Goal: Task Accomplishment & Management: Manage account settings

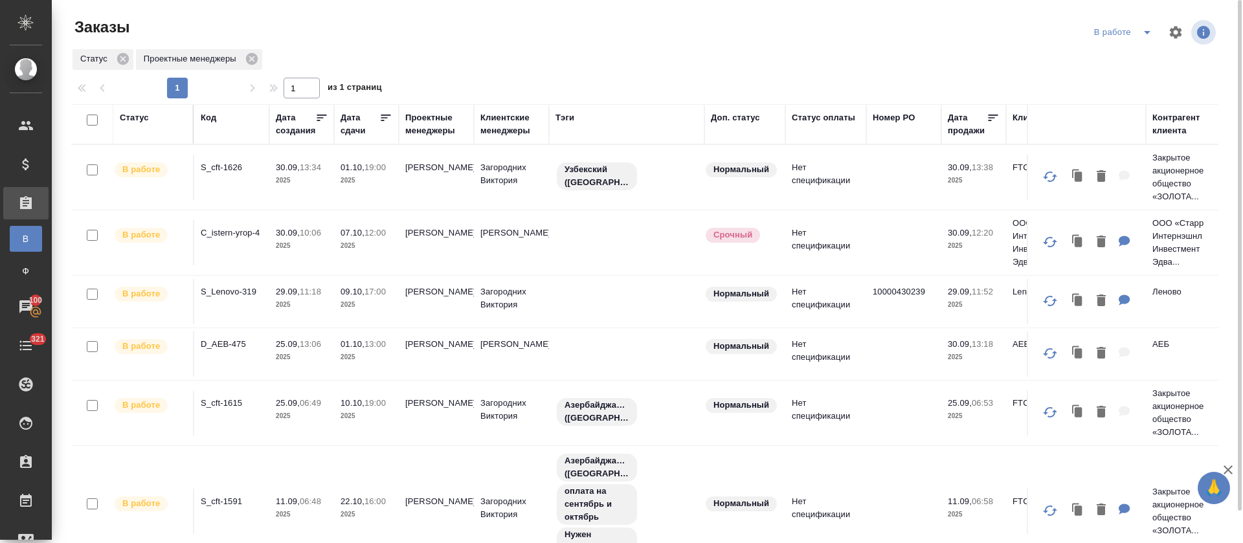
click at [1155, 37] on icon "split button" at bounding box center [1148, 33] width 16 height 16
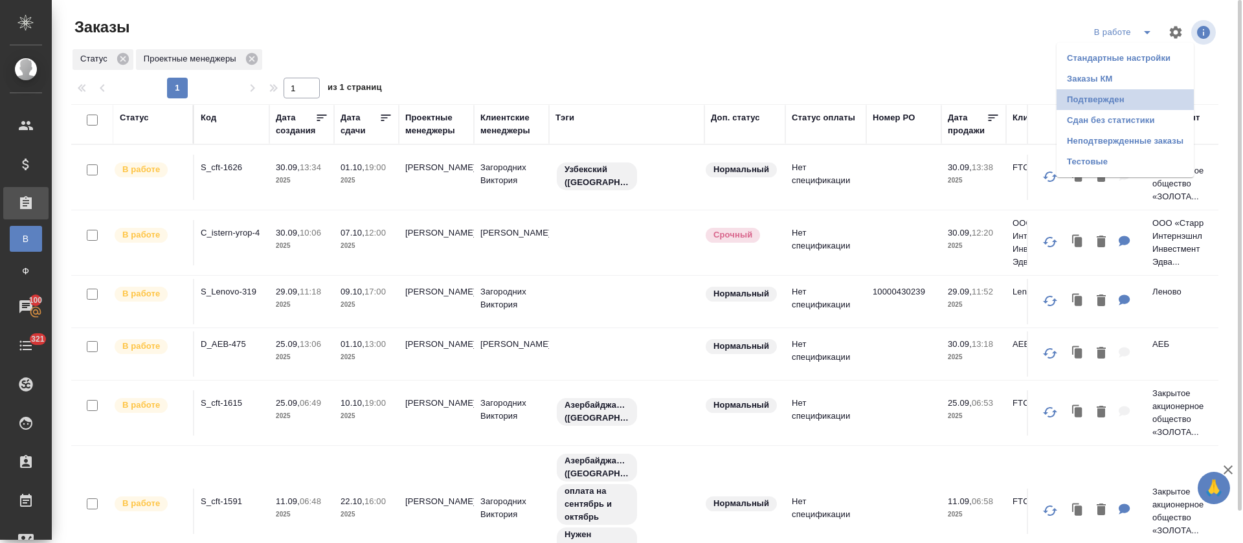
click at [1112, 99] on li "Подтвержден" at bounding box center [1125, 99] width 137 height 21
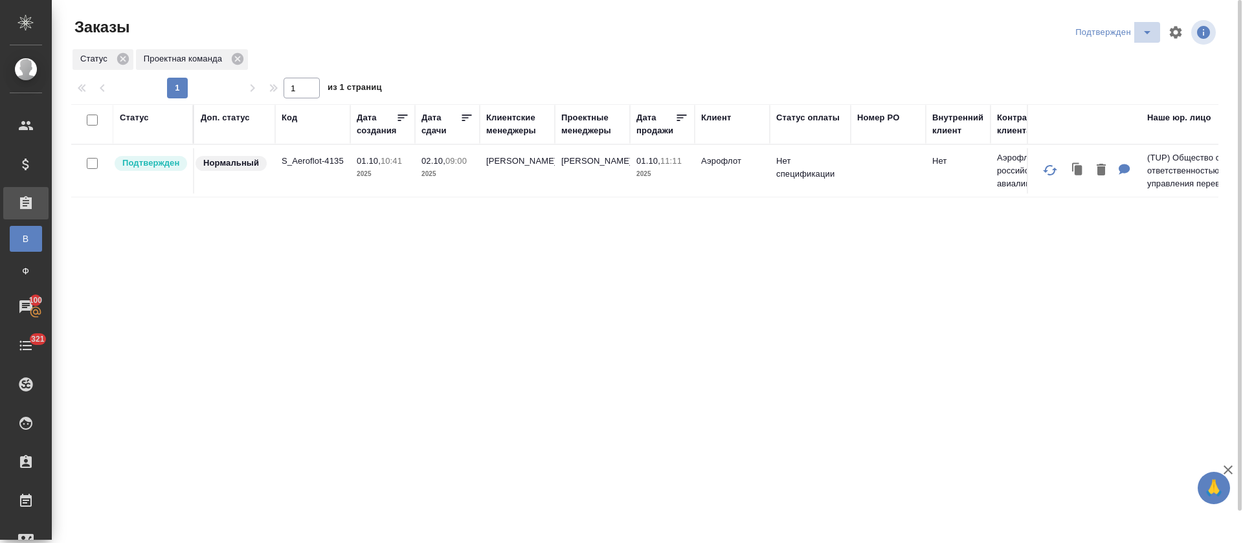
click at [1134, 39] on button "split button" at bounding box center [1147, 32] width 26 height 21
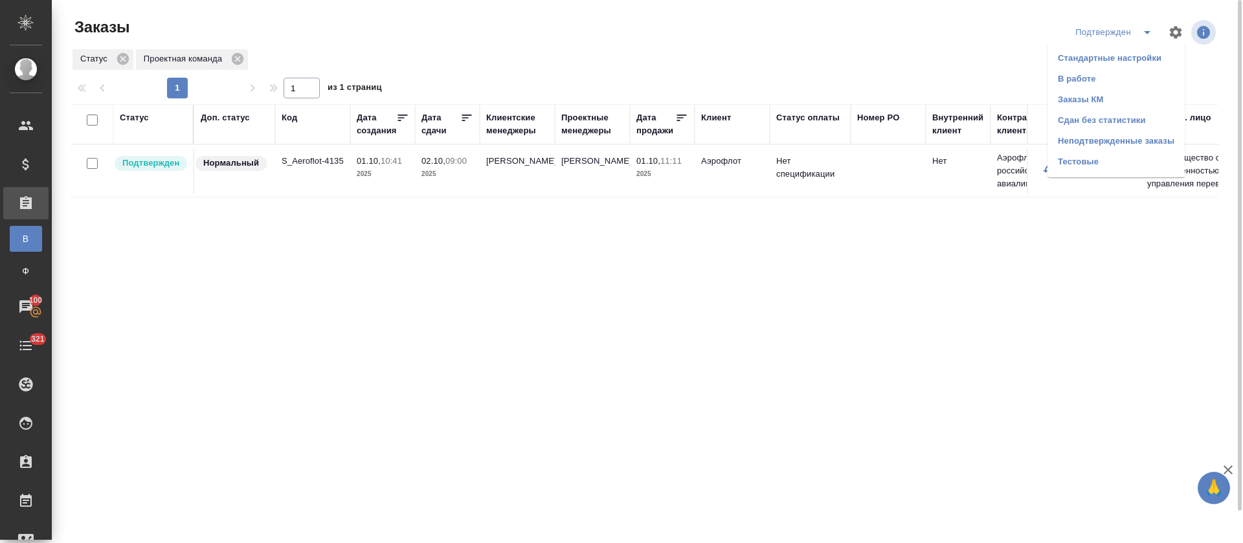
click at [1110, 122] on li "Сдан без статистики" at bounding box center [1116, 120] width 137 height 21
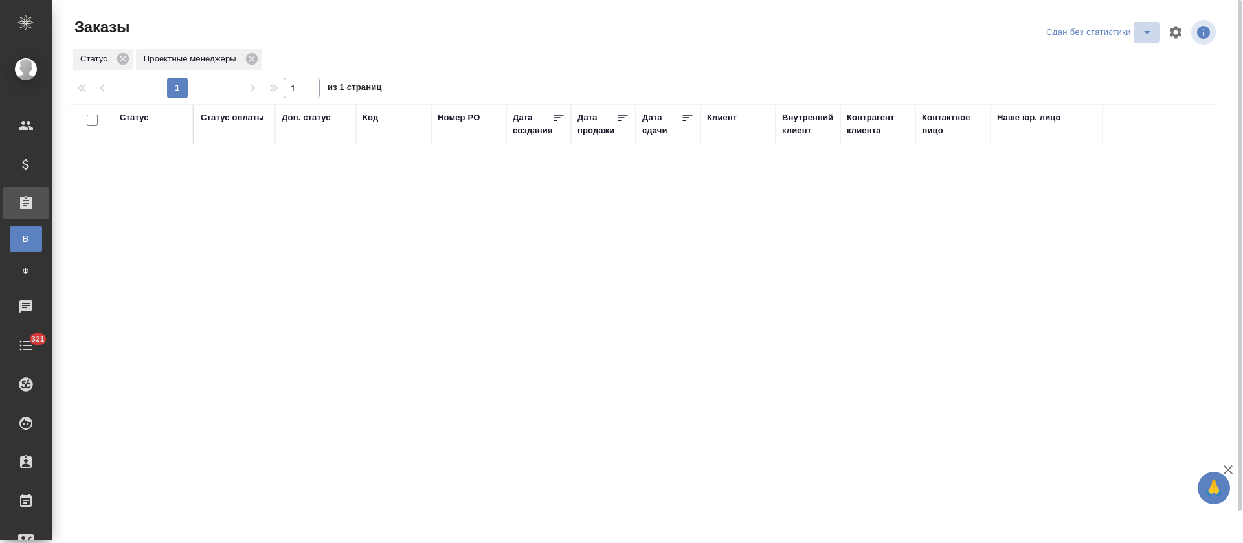
click at [1147, 30] on icon "split button" at bounding box center [1148, 33] width 16 height 16
click at [1129, 76] on li "В работе" at bounding box center [1101, 79] width 137 height 21
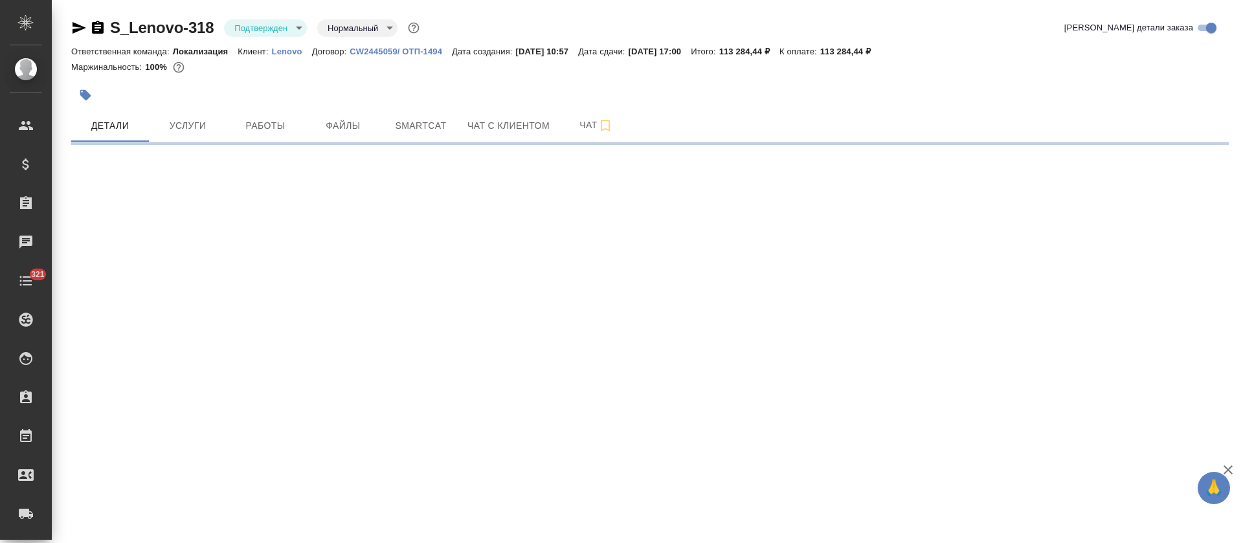
select select "RU"
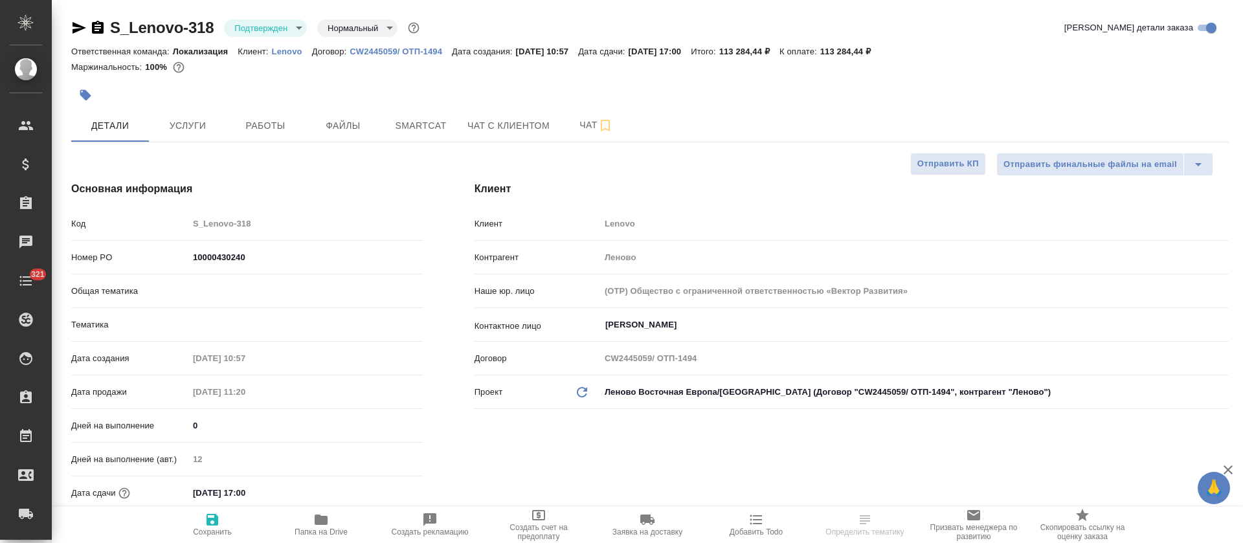
type textarea "x"
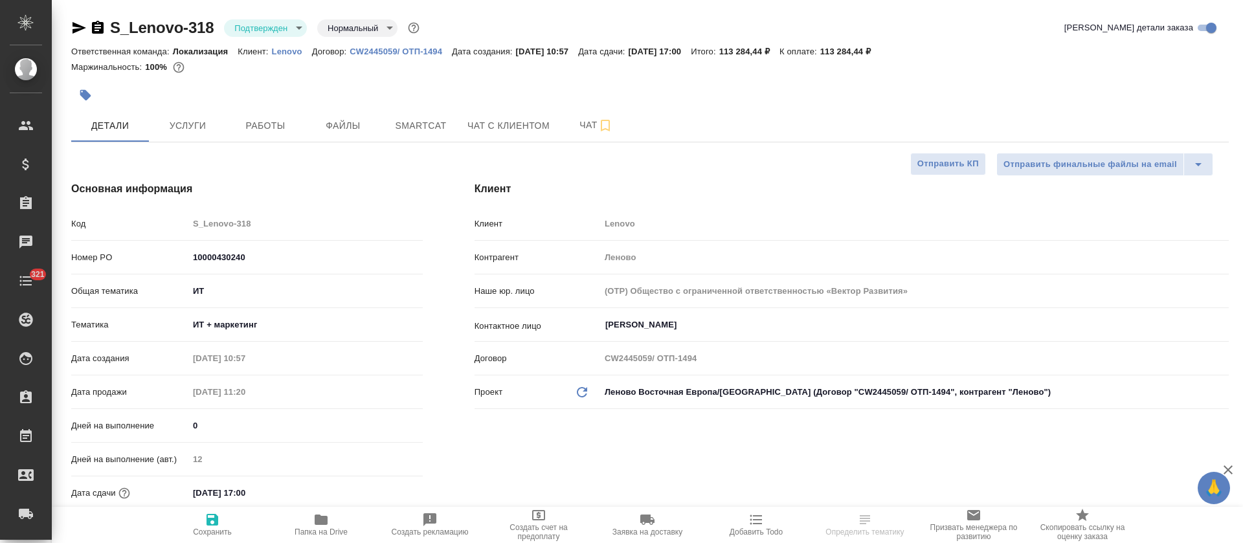
type textarea "x"
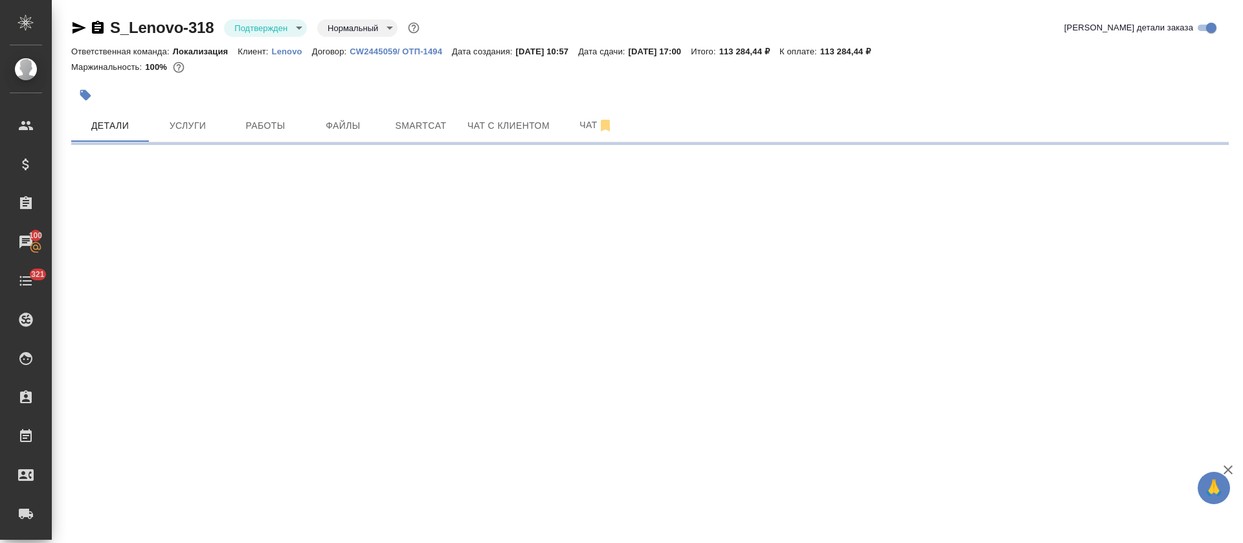
select select "RU"
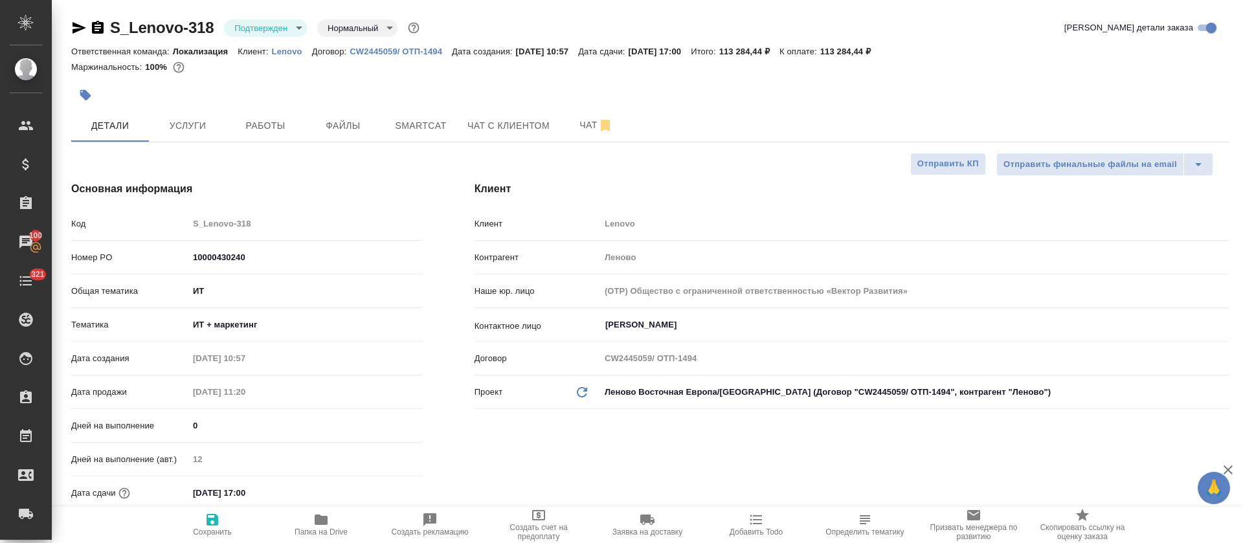
type textarea "x"
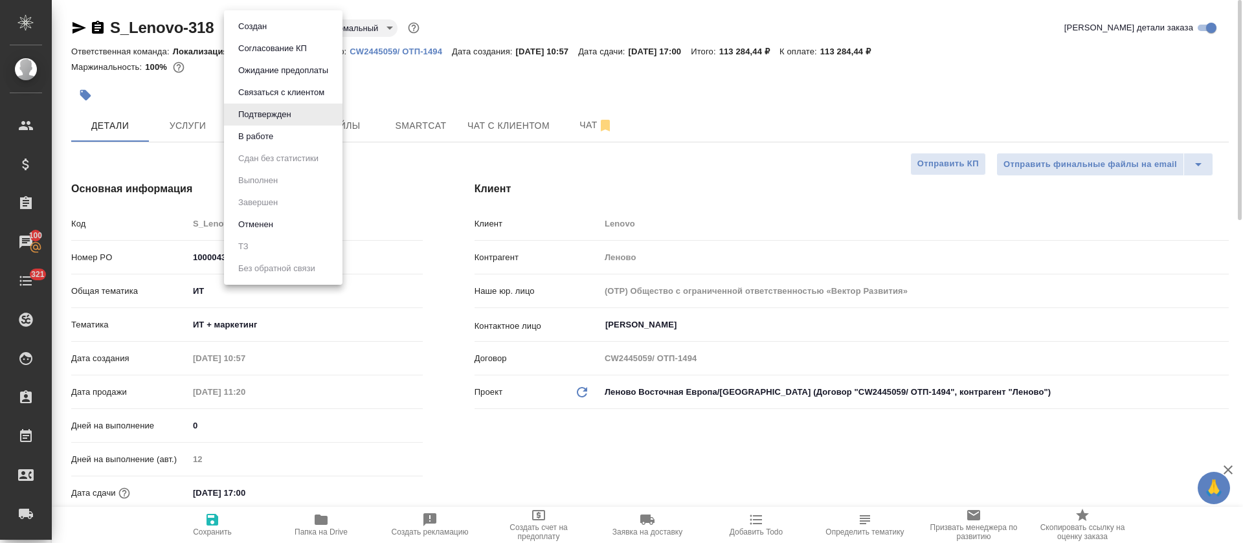
click at [295, 31] on body "🙏 .cls-1 fill:#fff; AWATERA Tretyakova Olga Клиенты Спецификации Заказы 100 Чат…" at bounding box center [621, 271] width 1243 height 543
click at [295, 139] on li "В работе" at bounding box center [283, 137] width 118 height 22
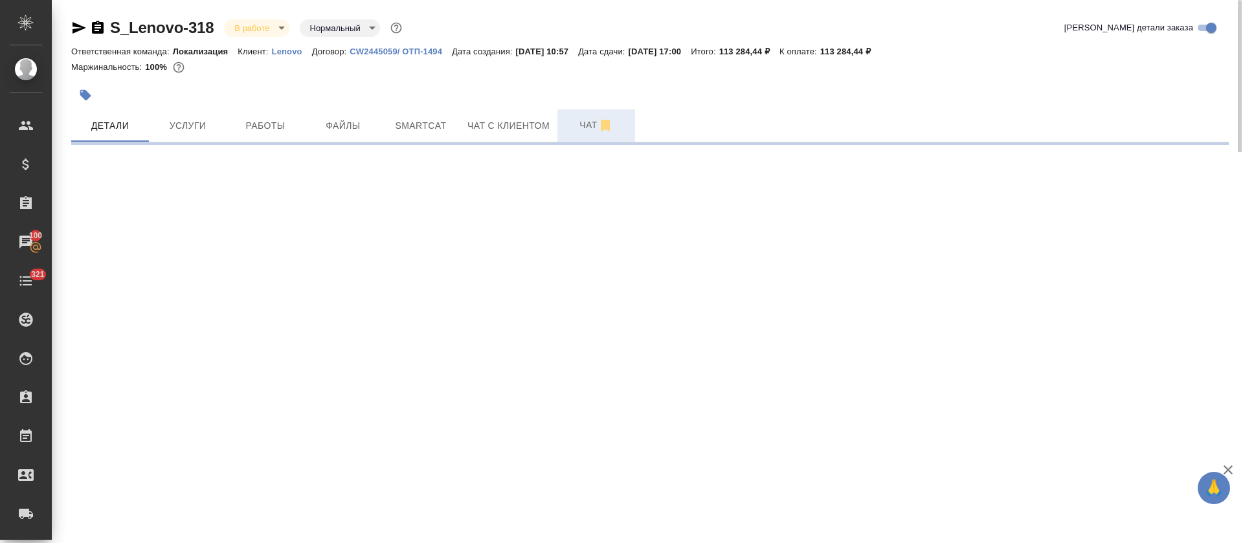
select select "RU"
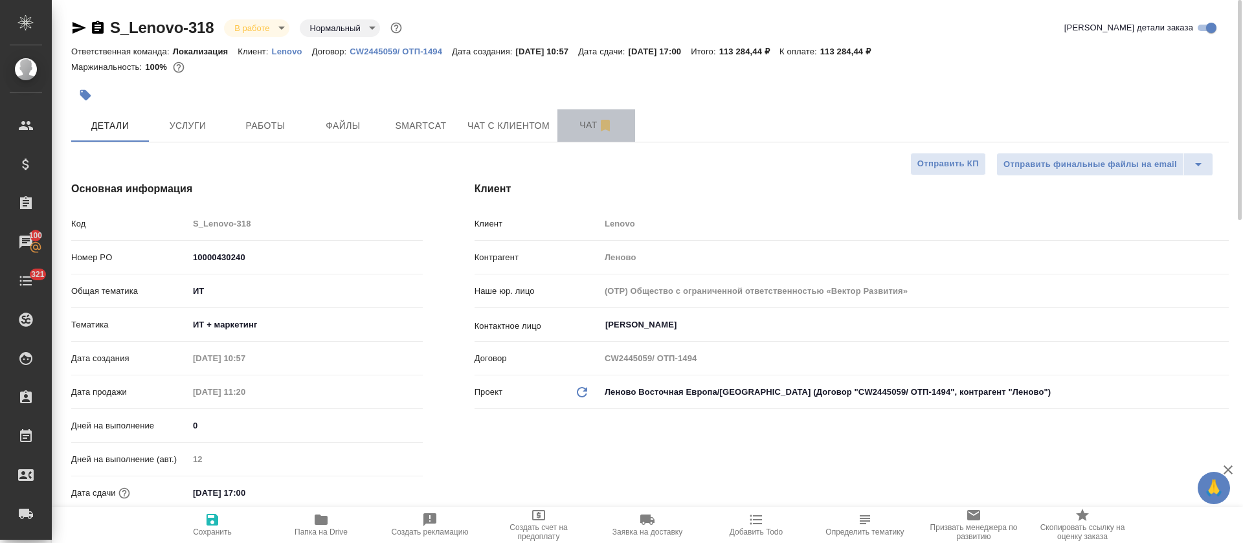
type textarea "x"
click at [561, 122] on button "Чат" at bounding box center [597, 125] width 78 height 32
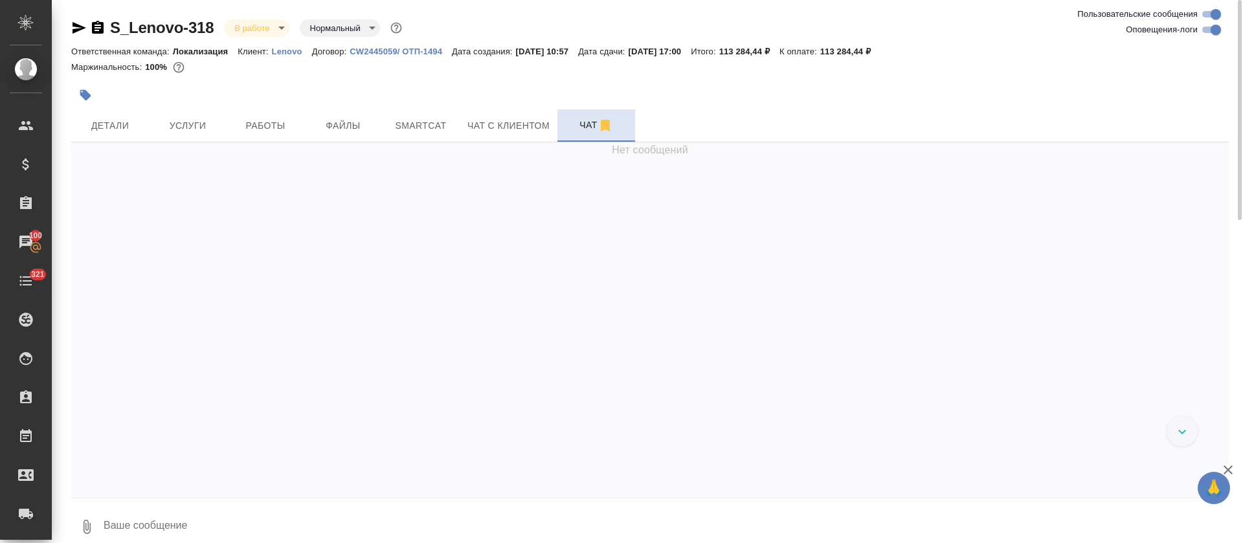
scroll to position [717, 0]
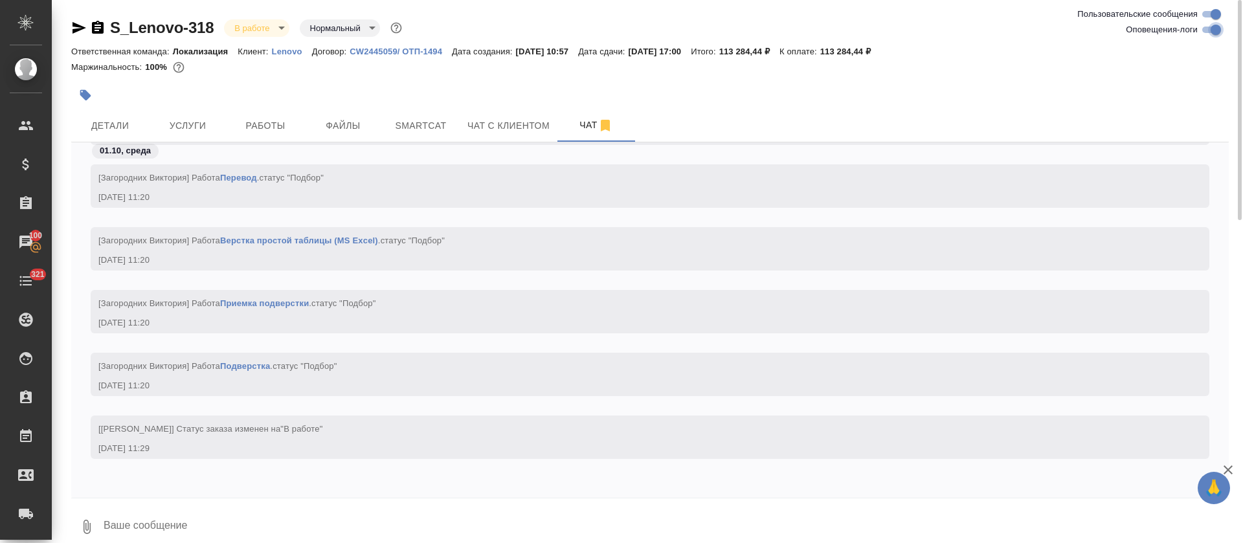
click at [1211, 33] on input "Оповещения-логи" at bounding box center [1216, 30] width 47 height 16
checkbox input "false"
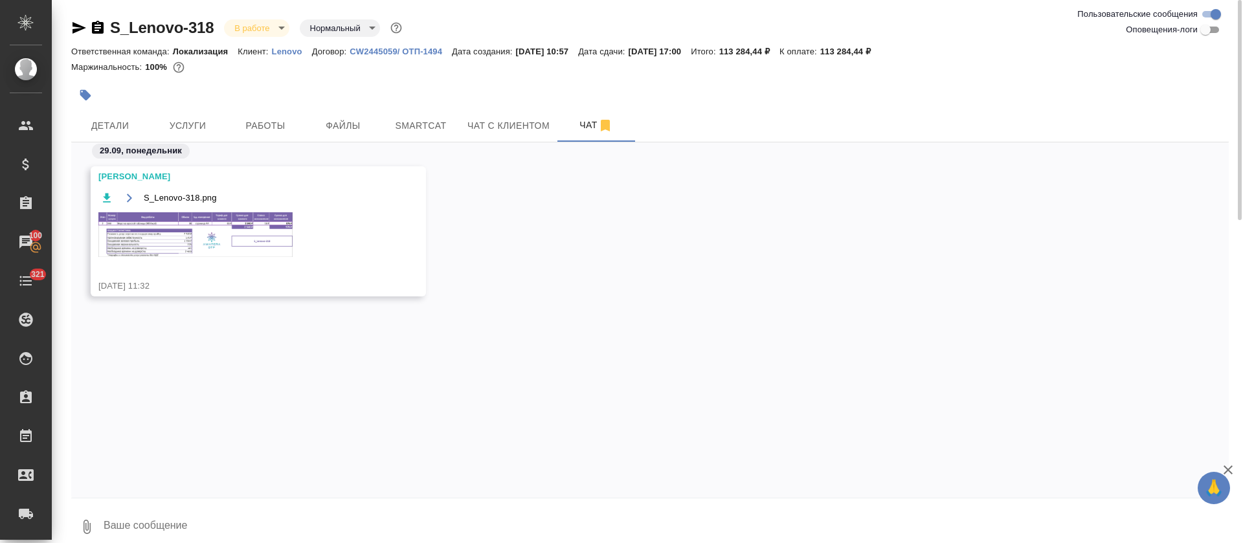
scroll to position [0, 0]
click at [181, 246] on img at bounding box center [195, 234] width 194 height 45
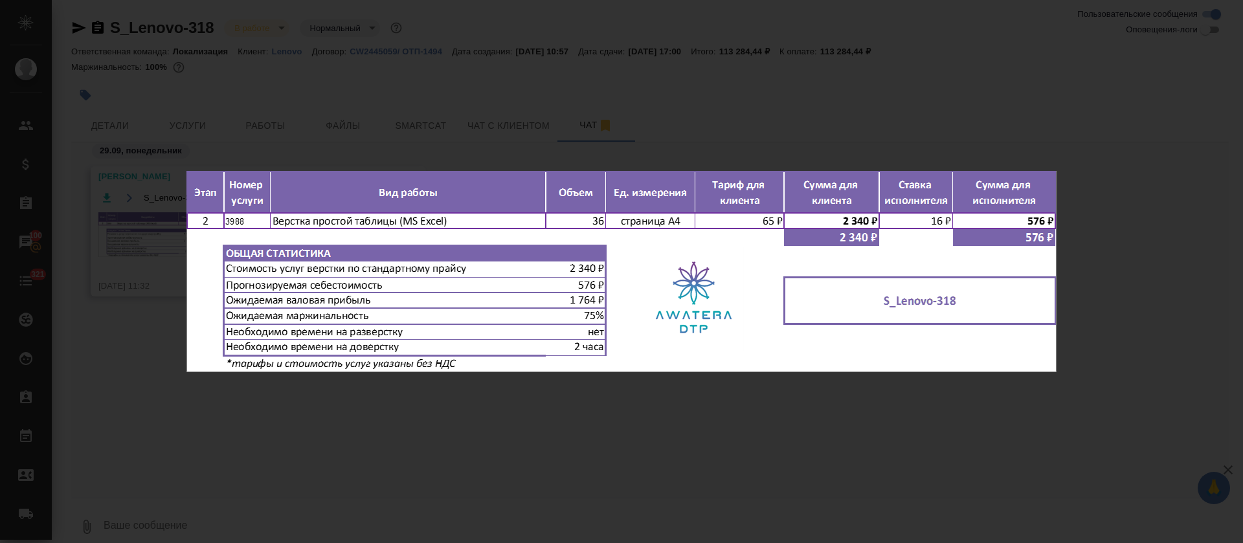
click at [374, 411] on div "S_Lenovo-318.png 1 of 1" at bounding box center [621, 271] width 1243 height 543
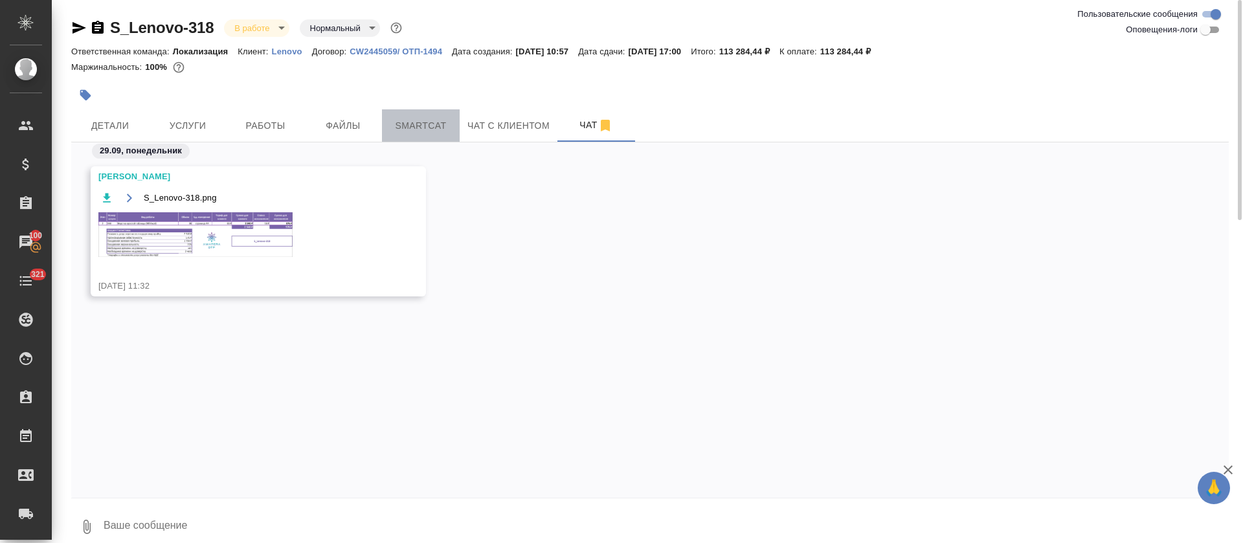
click at [404, 120] on span "Smartcat" at bounding box center [421, 126] width 62 height 16
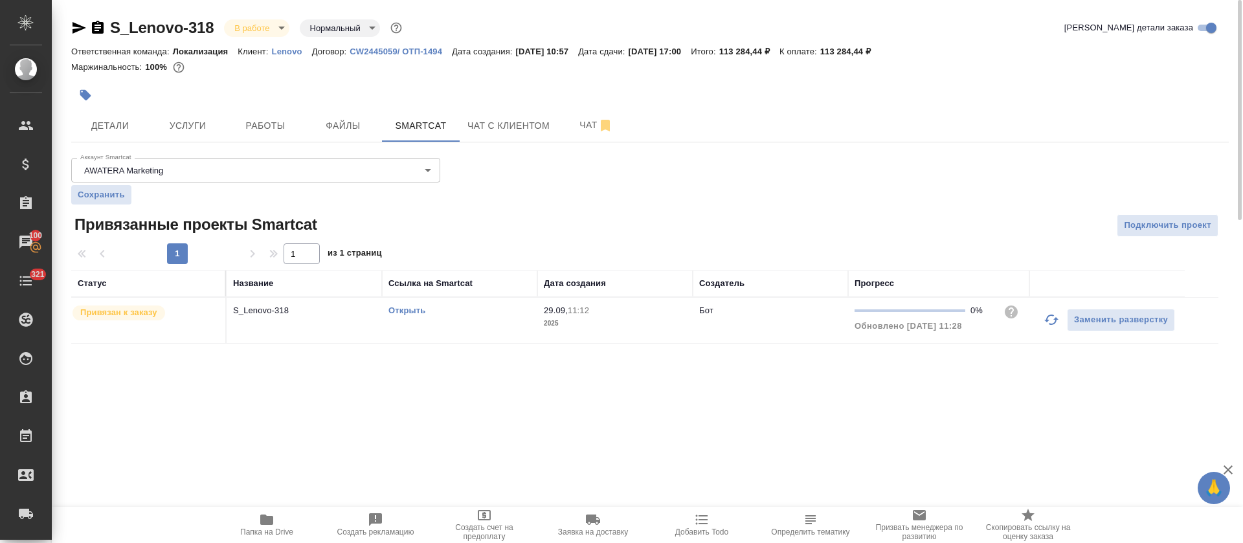
click at [419, 312] on link "Открыть" at bounding box center [407, 311] width 37 height 10
click at [464, 315] on div "Открыть" at bounding box center [460, 310] width 142 height 13
click at [419, 311] on link "Открыть" at bounding box center [407, 311] width 37 height 10
click at [267, 113] on button "Работы" at bounding box center [266, 125] width 78 height 32
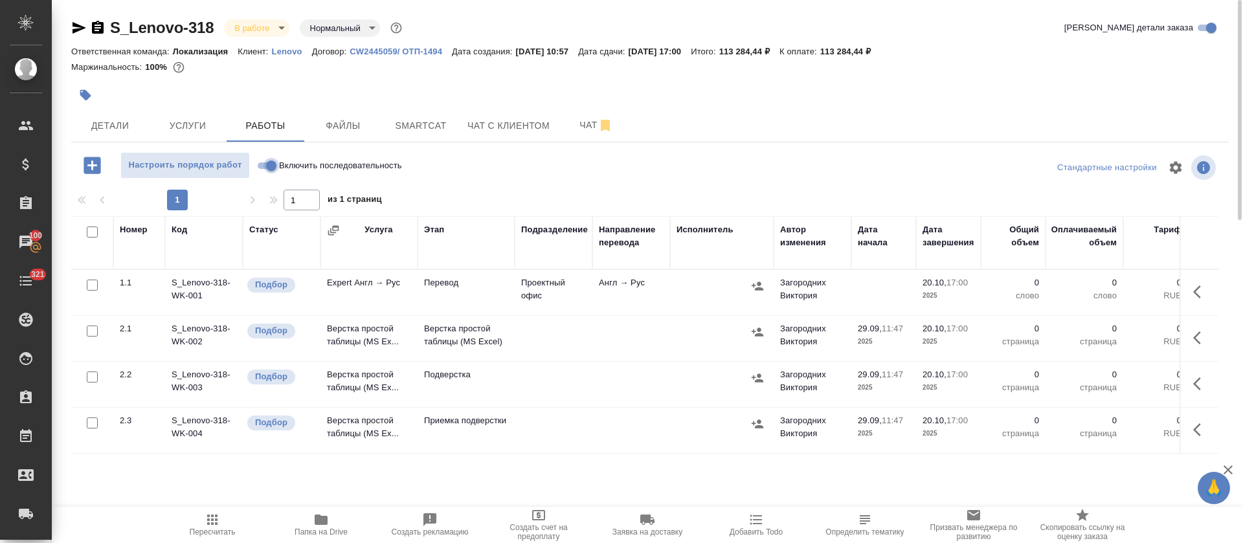
click at [264, 168] on input "Включить последовательность" at bounding box center [271, 166] width 47 height 16
checkbox input "true"
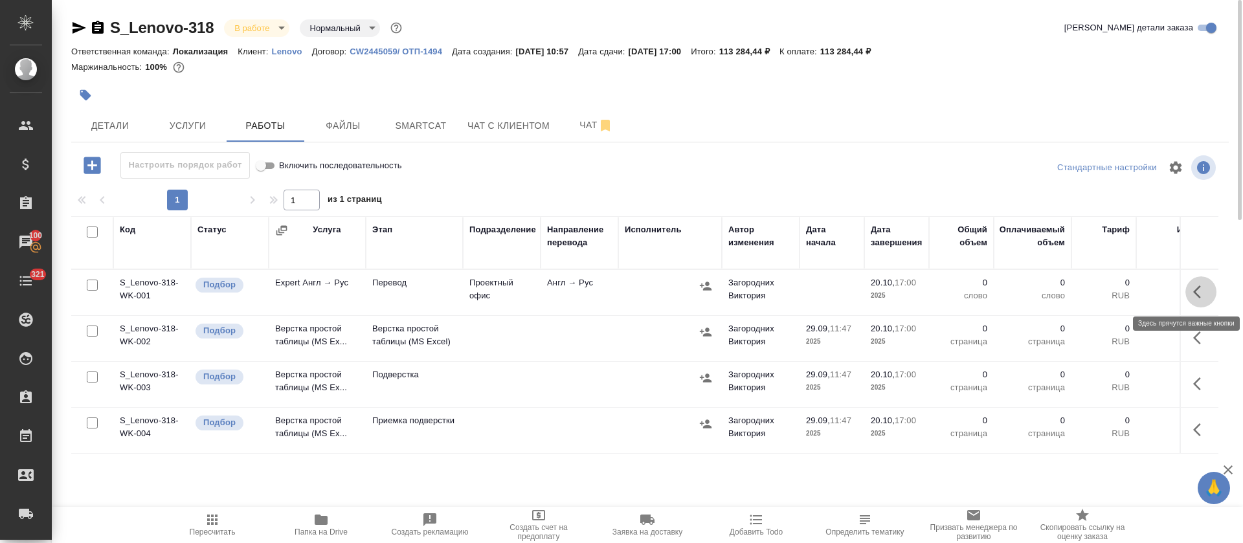
click at [1200, 286] on icon "button" at bounding box center [1197, 292] width 8 height 13
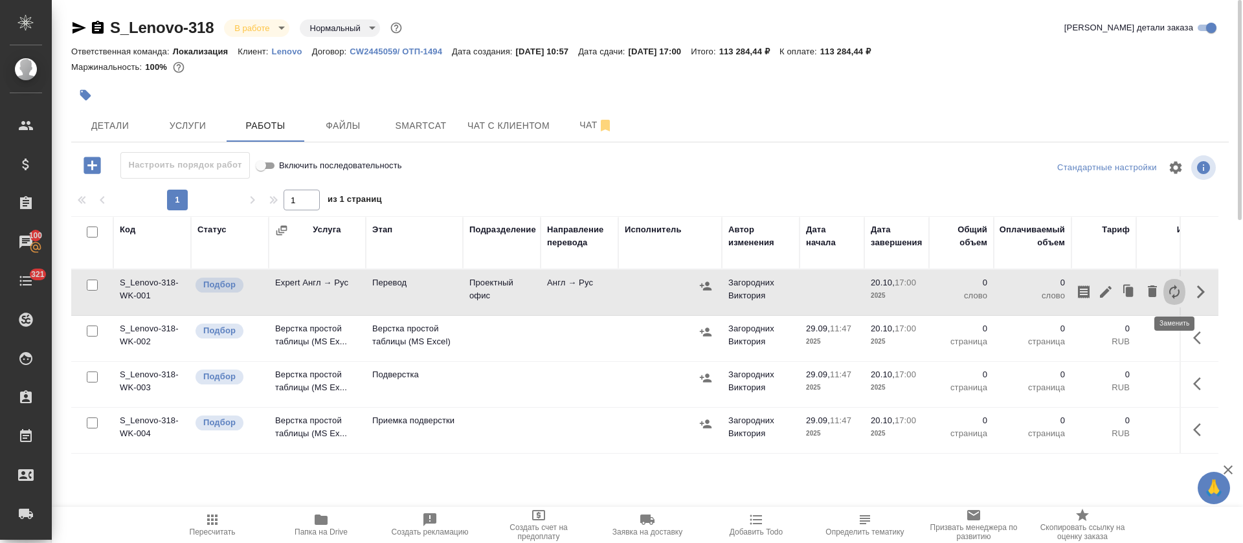
click at [1176, 291] on icon "button" at bounding box center [1175, 292] width 16 height 16
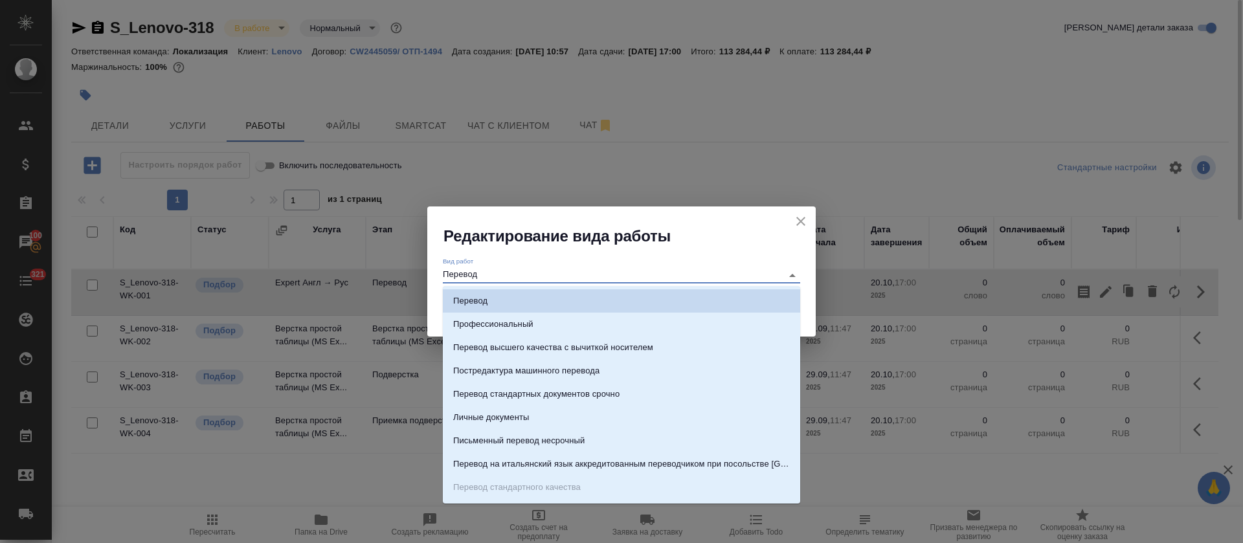
click at [669, 279] on input "Перевод" at bounding box center [609, 275] width 333 height 16
click at [666, 374] on li "Постредактура машинного перевода" at bounding box center [621, 370] width 357 height 23
type input "Постредактура машинного перевода"
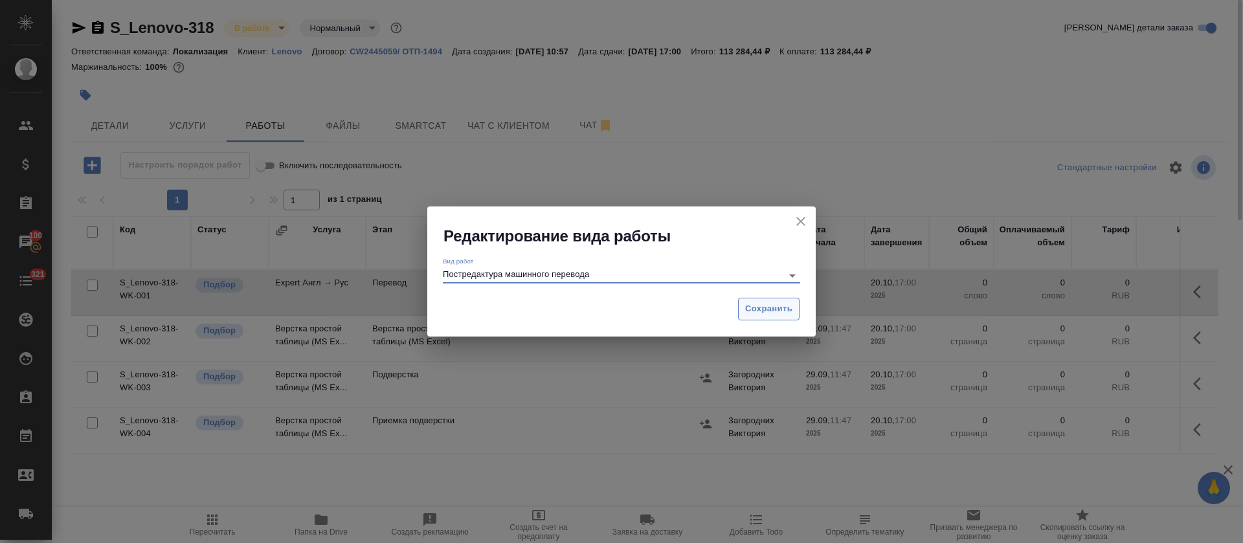
click at [759, 306] on span "Сохранить" at bounding box center [768, 309] width 47 height 15
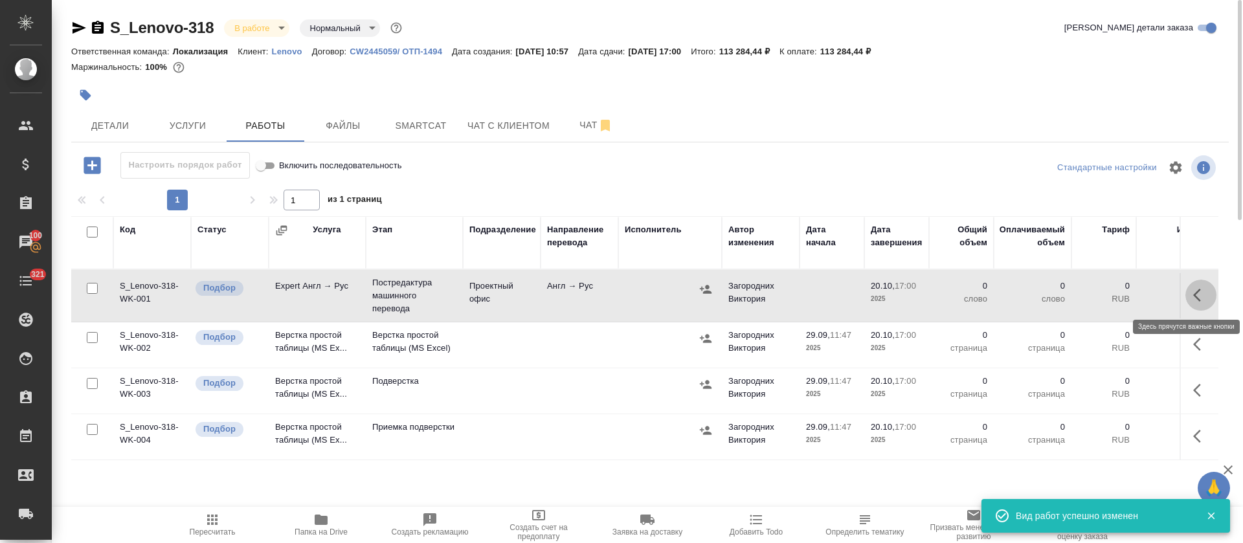
click at [1196, 292] on icon "button" at bounding box center [1201, 296] width 16 height 16
click at [1101, 297] on icon "button" at bounding box center [1106, 296] width 16 height 16
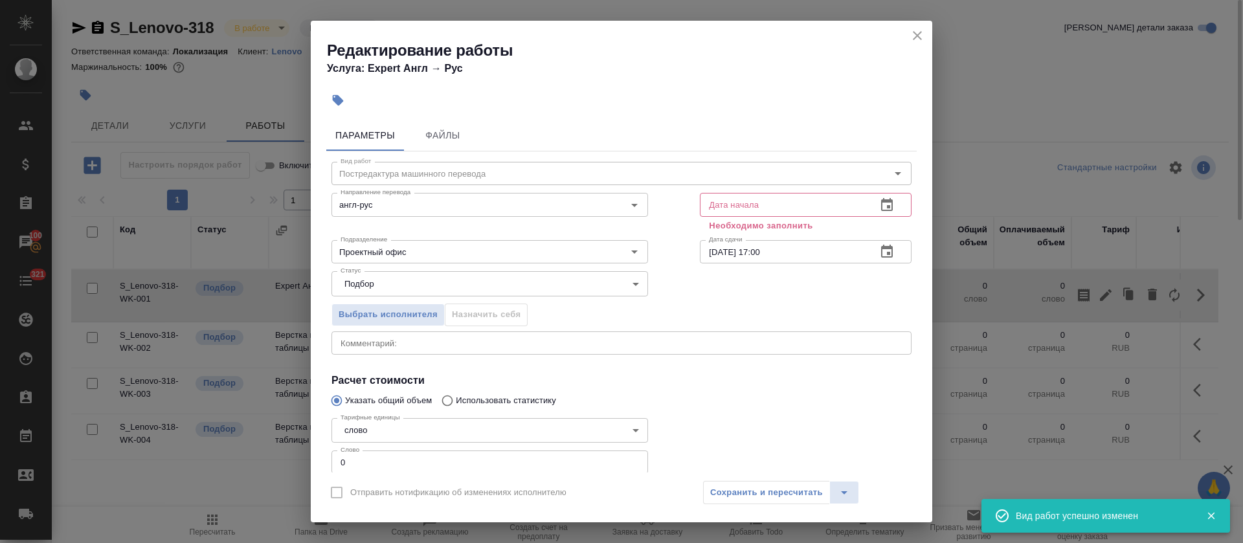
click at [546, 348] on div "x Комментарий:" at bounding box center [622, 343] width 580 height 23
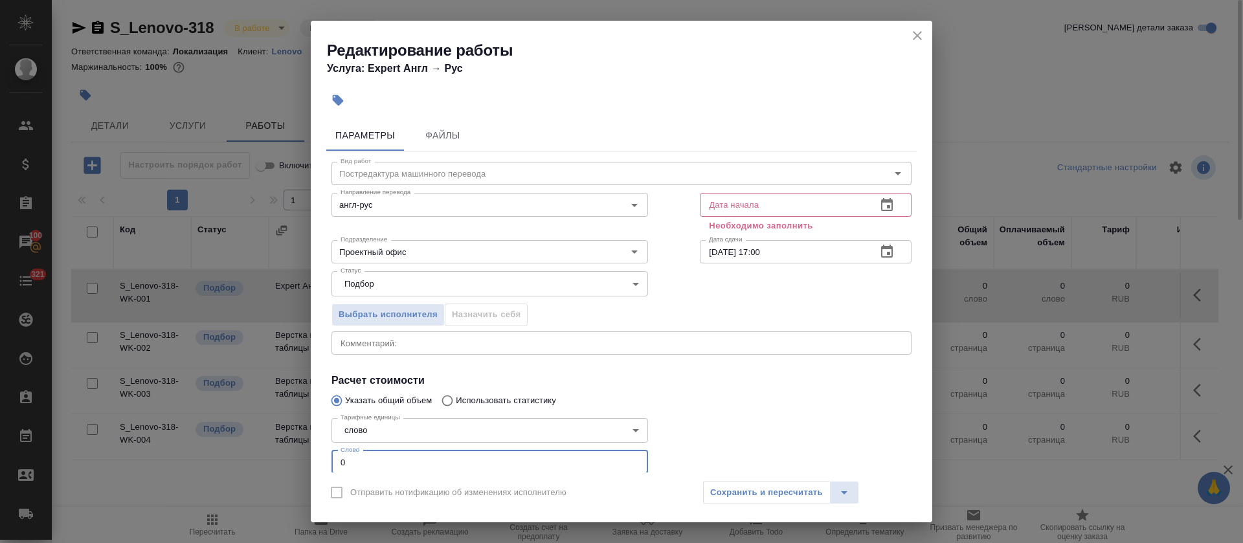
click at [506, 458] on input "0" at bounding box center [490, 462] width 317 height 23
paste input "19347"
type input "19347"
click at [879, 203] on icon "button" at bounding box center [887, 205] width 16 height 16
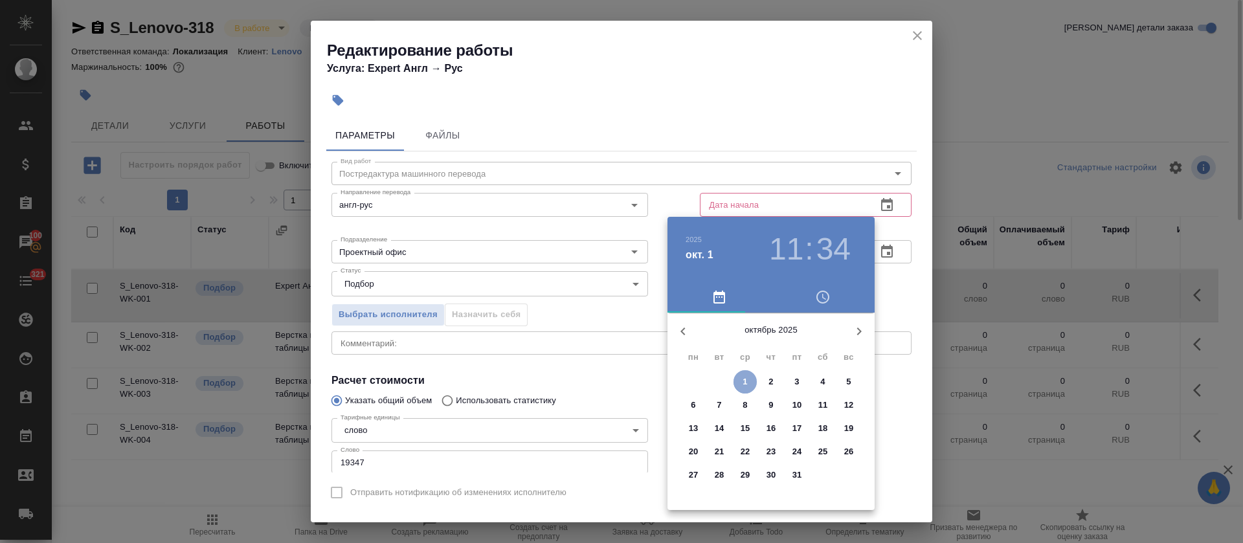
click at [739, 376] on span "1" at bounding box center [745, 382] width 23 height 13
type input "01.10.2025 11:34"
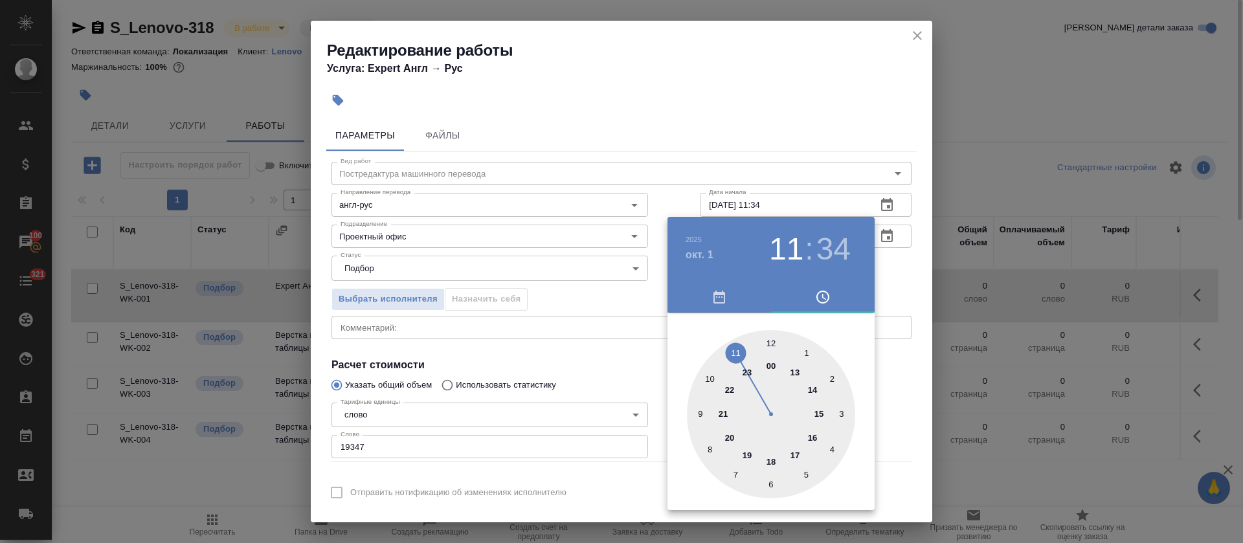
click at [553, 387] on div at bounding box center [621, 271] width 1243 height 543
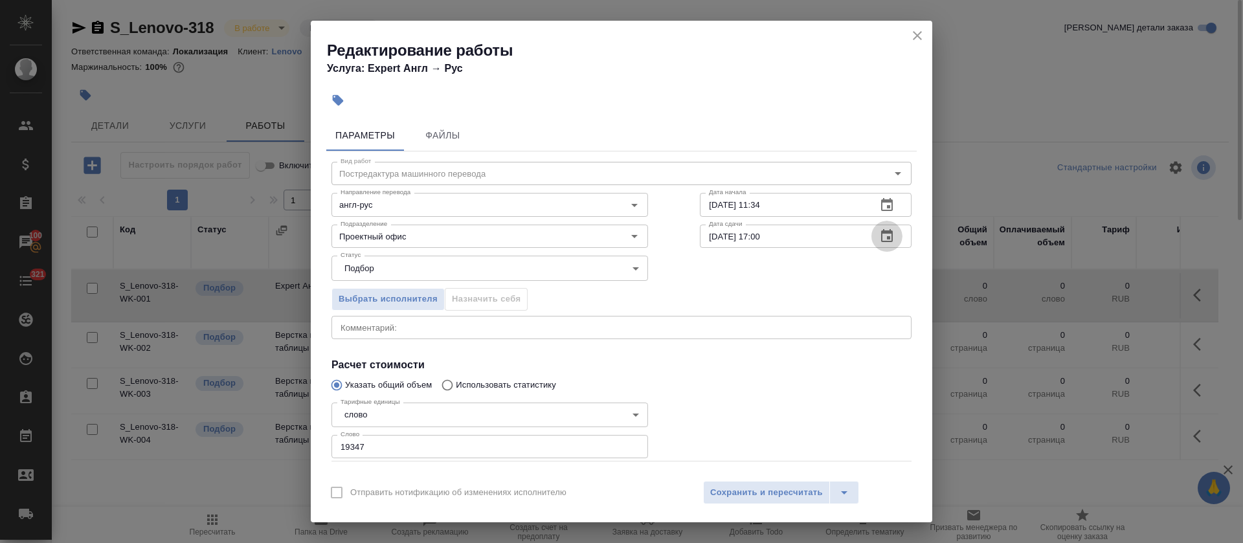
click at [879, 236] on icon "button" at bounding box center [887, 237] width 16 height 16
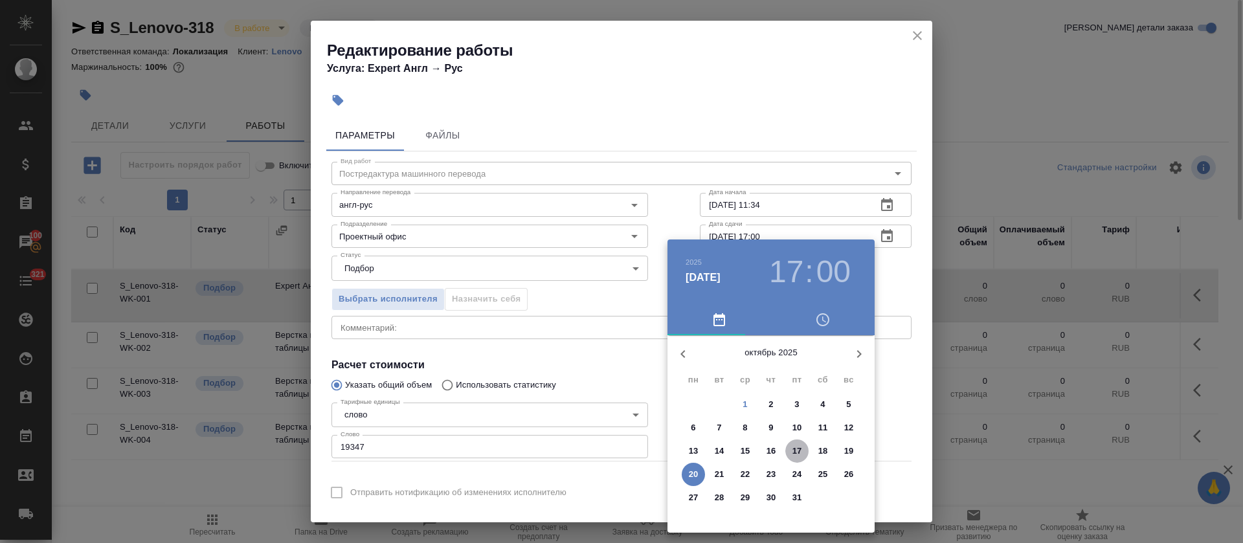
click at [789, 449] on span "17" at bounding box center [796, 451] width 23 height 13
type input "17.10.2025 17:00"
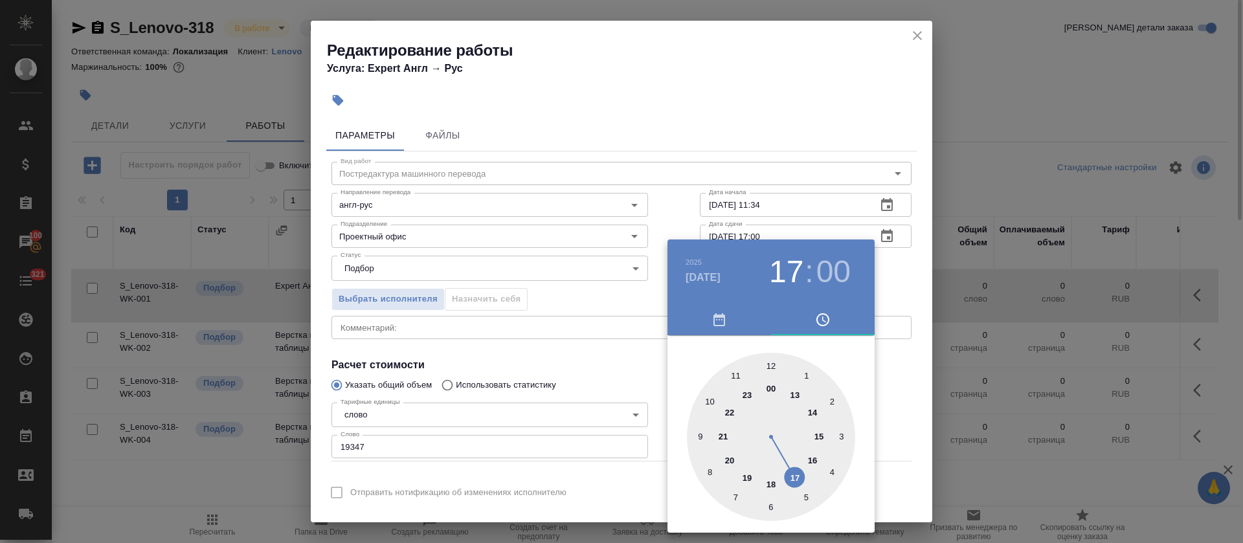
click at [623, 374] on div at bounding box center [621, 271] width 1243 height 543
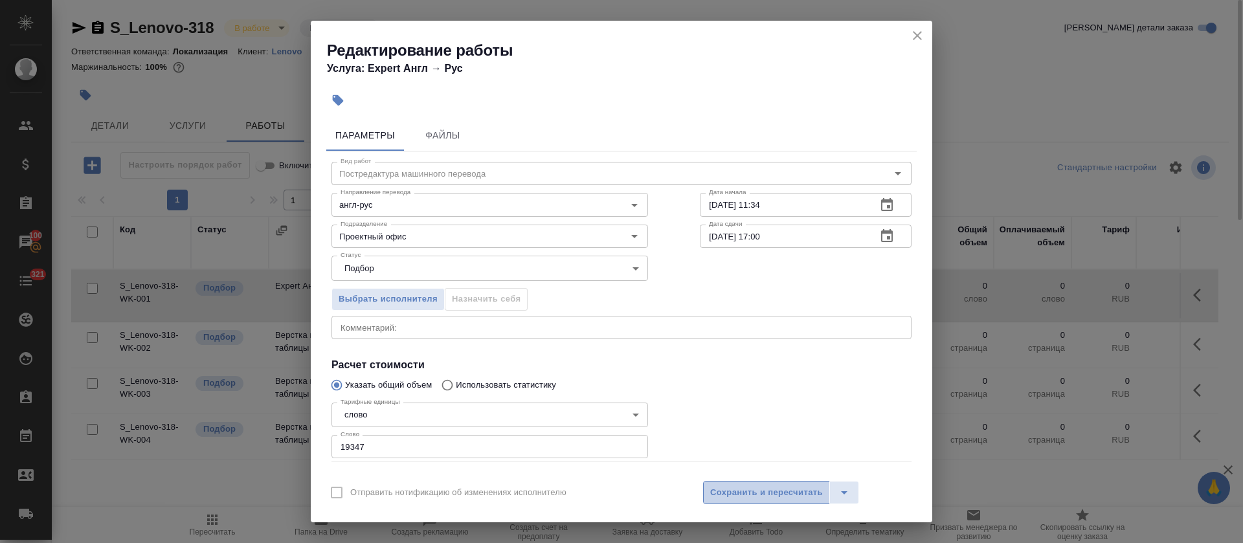
click at [763, 495] on span "Сохранить и пересчитать" at bounding box center [766, 493] width 113 height 15
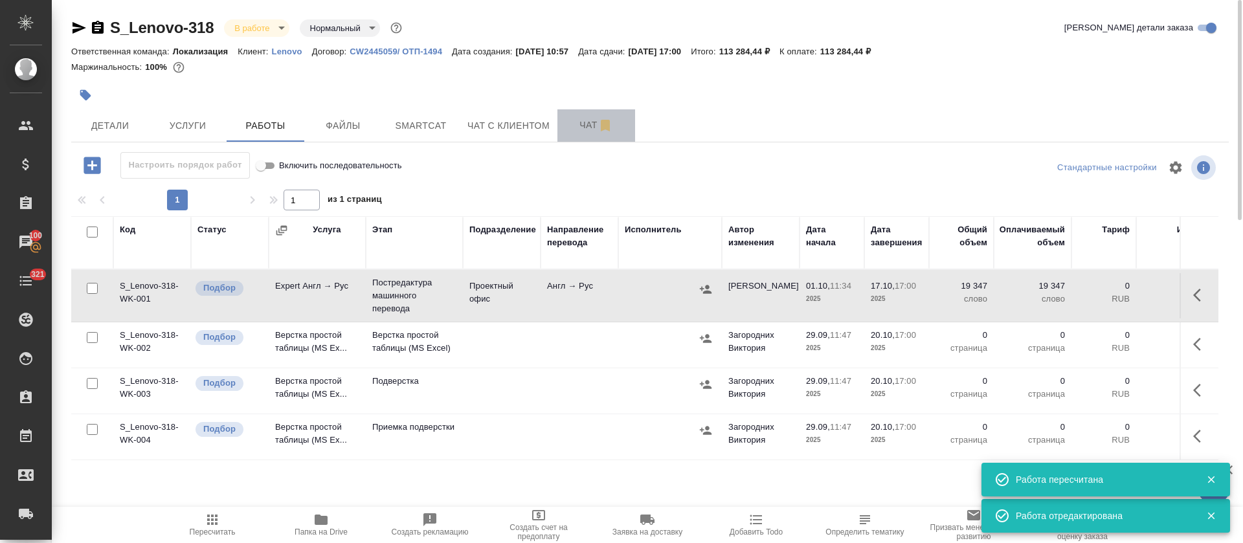
click at [587, 130] on span "Чат" at bounding box center [596, 125] width 62 height 16
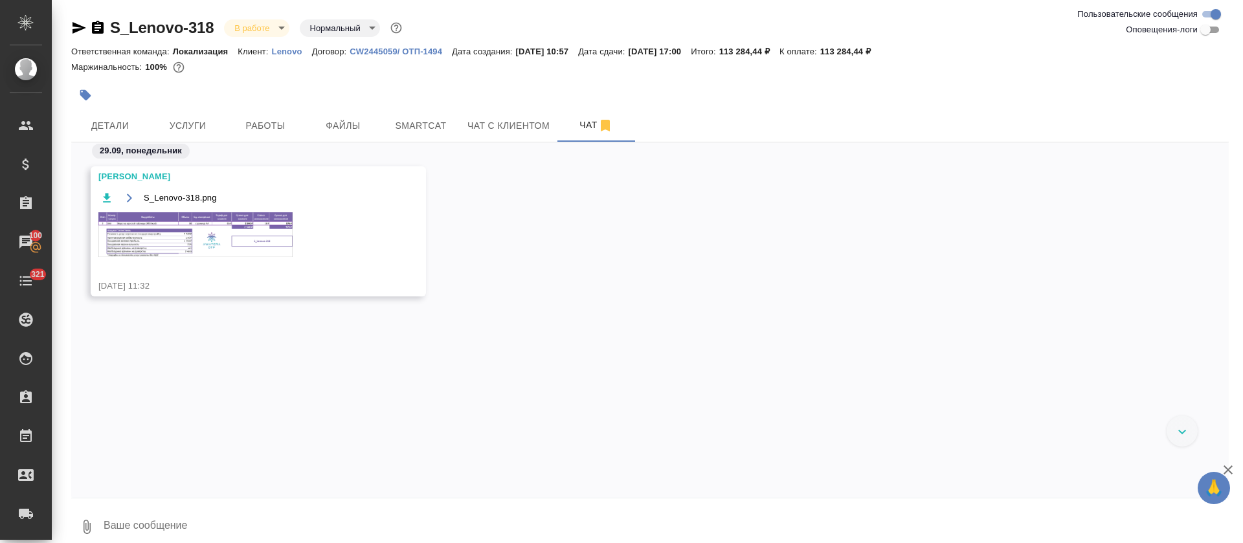
click at [242, 241] on img at bounding box center [195, 234] width 194 height 45
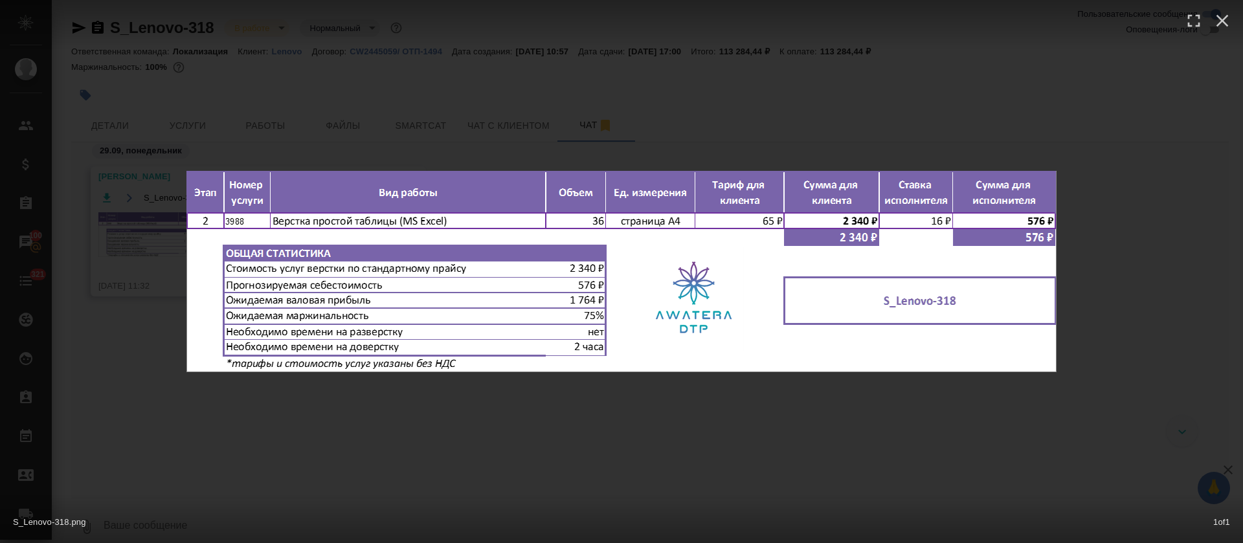
click at [359, 453] on div "S_Lenovo-318.png 1 of 1" at bounding box center [621, 271] width 1243 height 543
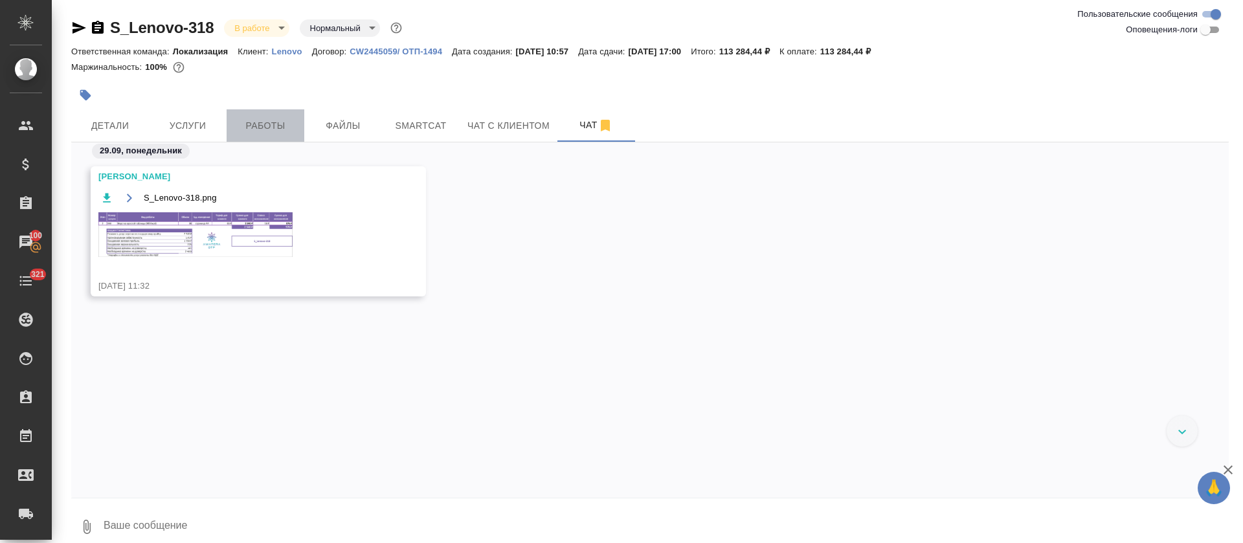
click at [280, 124] on span "Работы" at bounding box center [265, 126] width 62 height 16
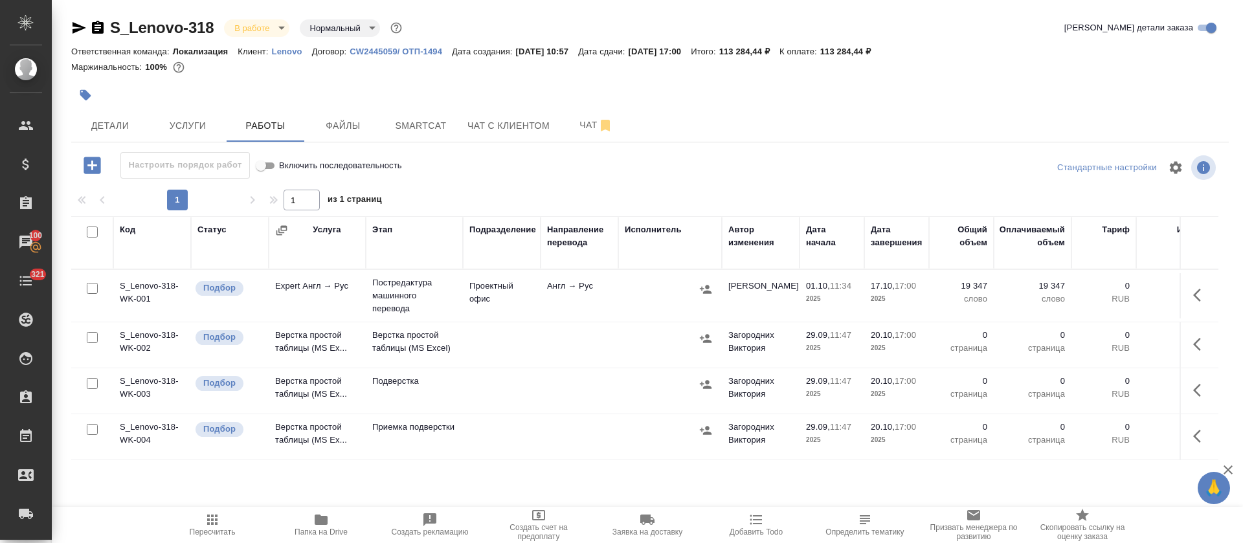
click at [97, 383] on input "checkbox" at bounding box center [92, 383] width 11 height 11
checkbox input "true"
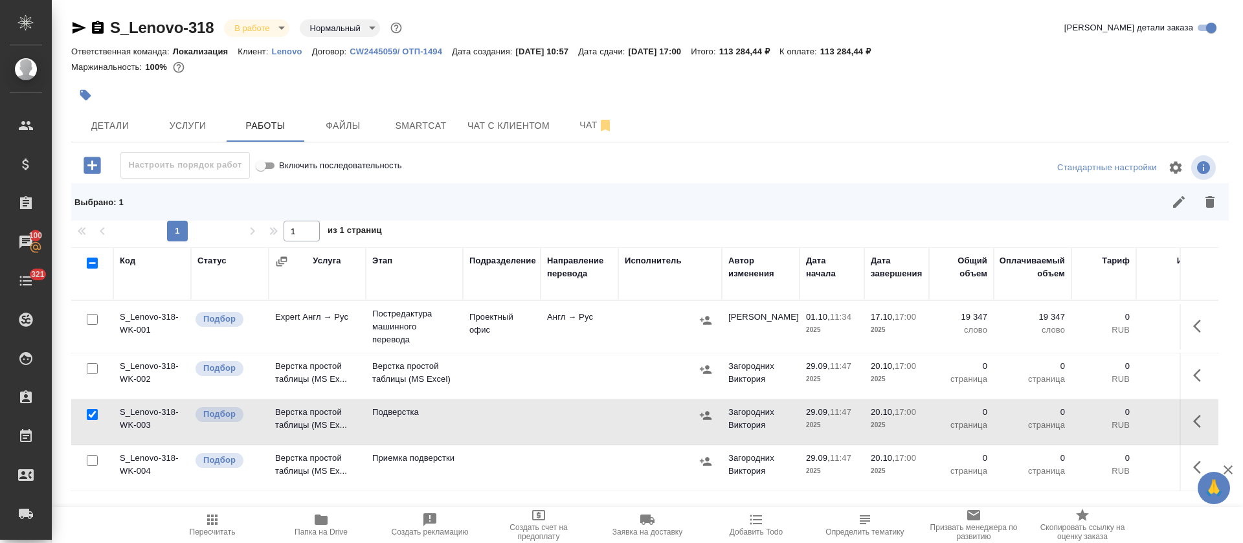
click at [95, 457] on input "checkbox" at bounding box center [92, 460] width 11 height 11
checkbox input "true"
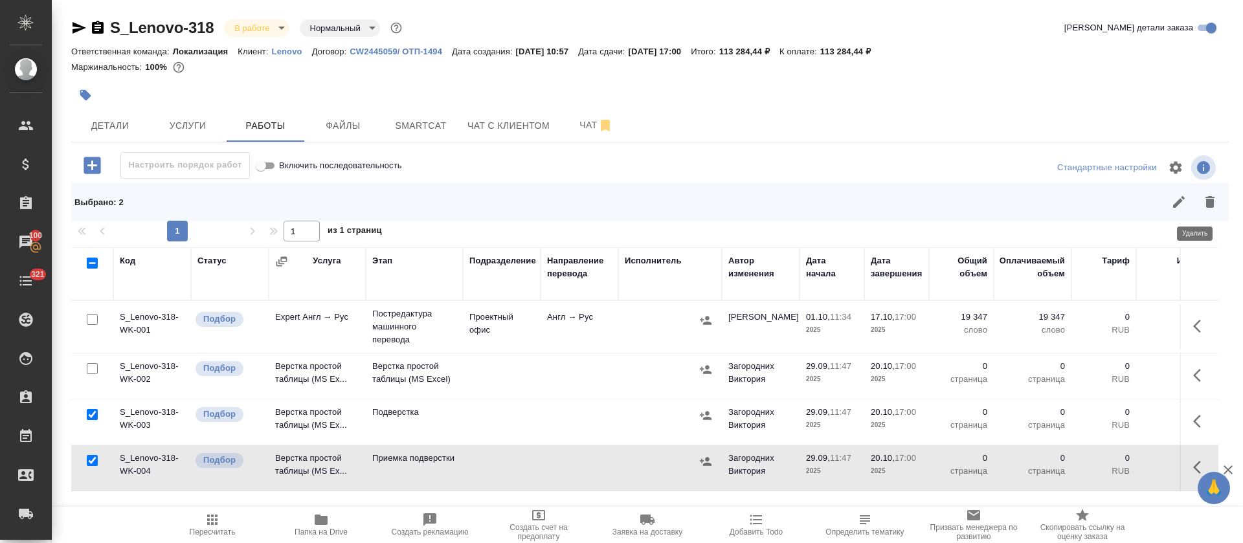
click at [1206, 209] on button "button" at bounding box center [1210, 201] width 31 height 31
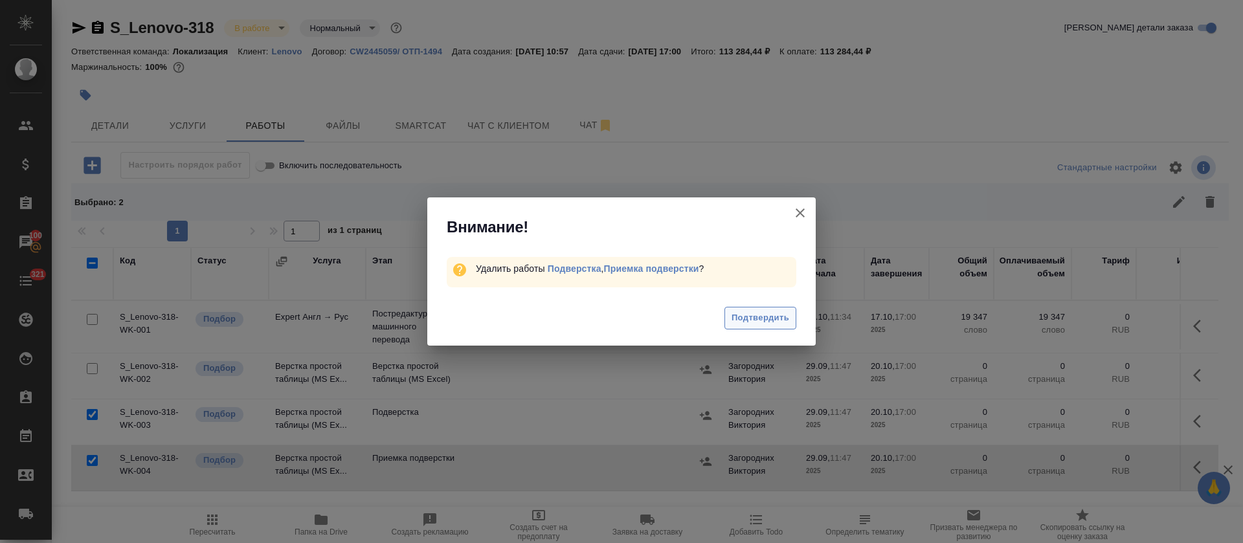
click at [782, 324] on span "Подтвердить" at bounding box center [761, 318] width 58 height 15
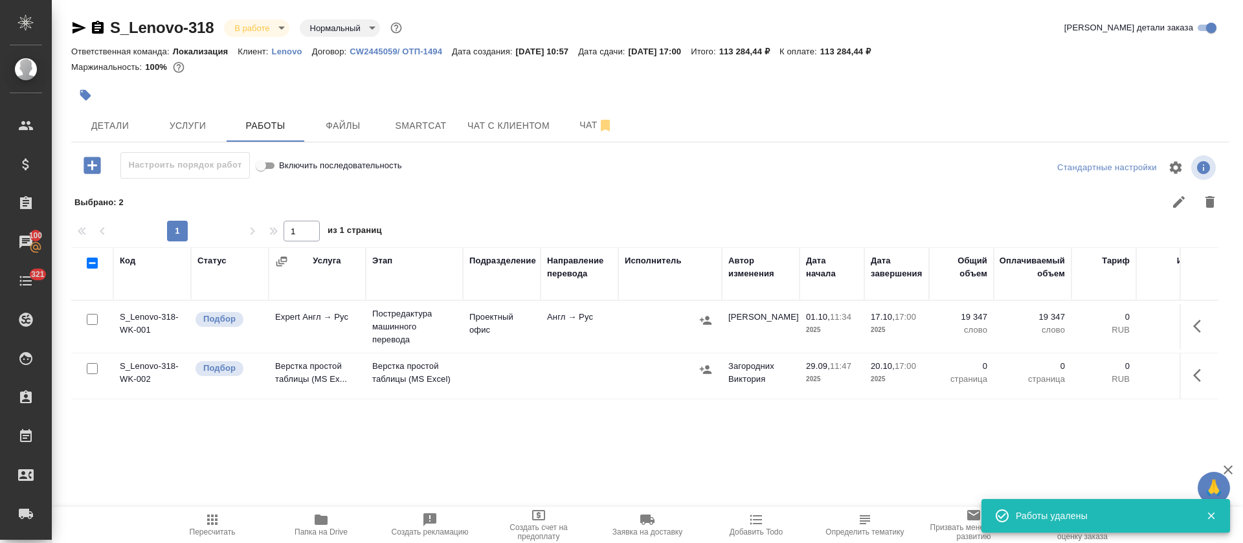
click at [1195, 332] on button "button" at bounding box center [1201, 326] width 31 height 31
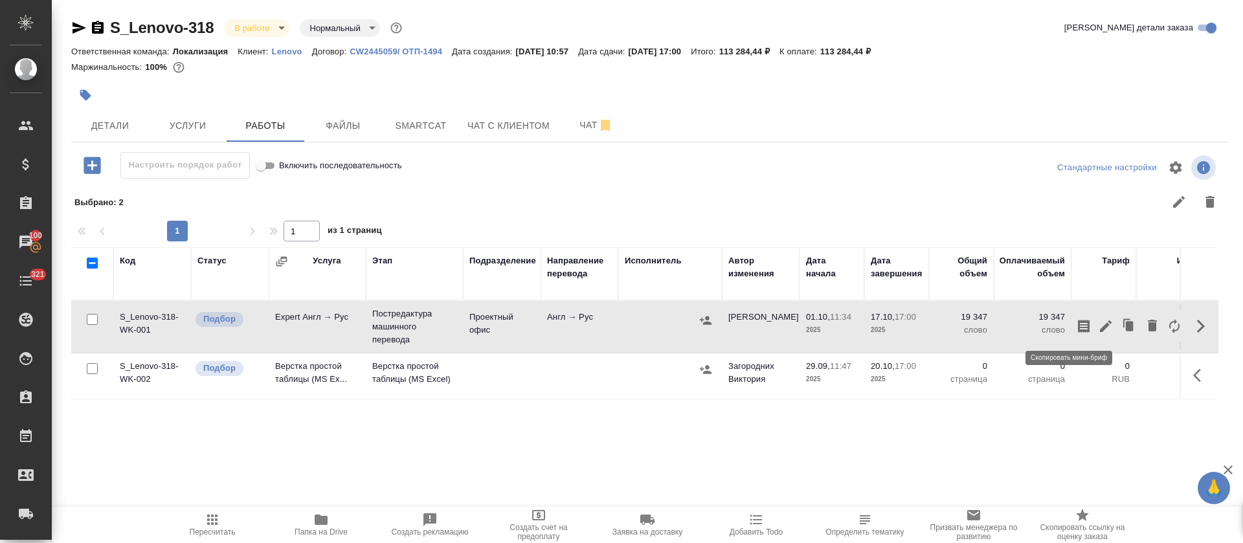
click at [1078, 330] on icon "button" at bounding box center [1084, 326] width 12 height 13
click at [708, 319] on icon "button" at bounding box center [706, 320] width 12 height 8
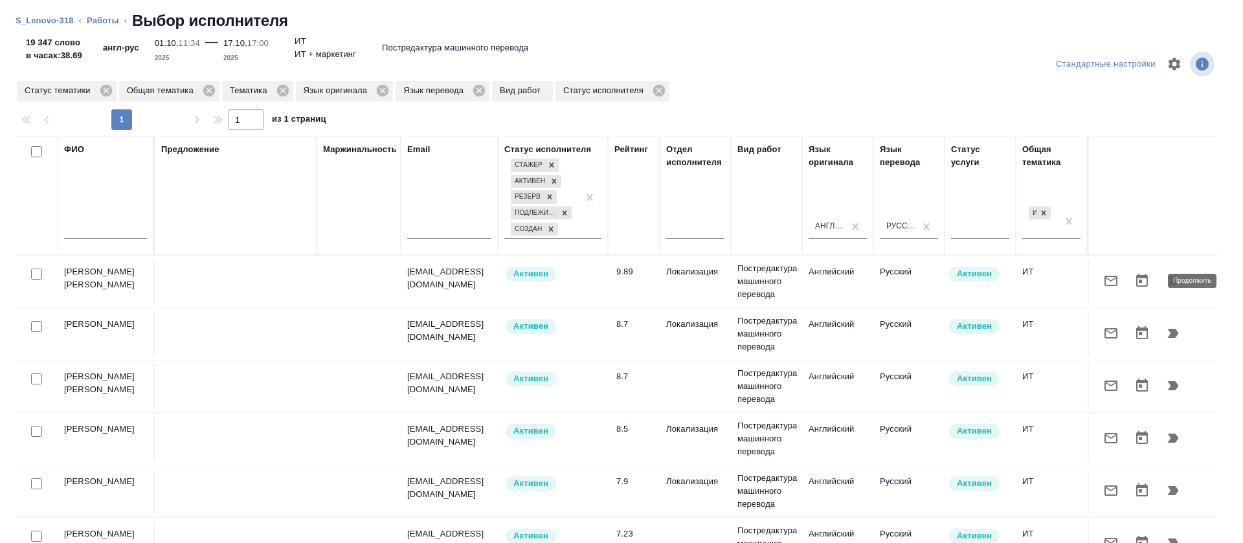
click at [1168, 280] on icon "button" at bounding box center [1173, 280] width 11 height 9
